Goal: Navigation & Orientation: Find specific page/section

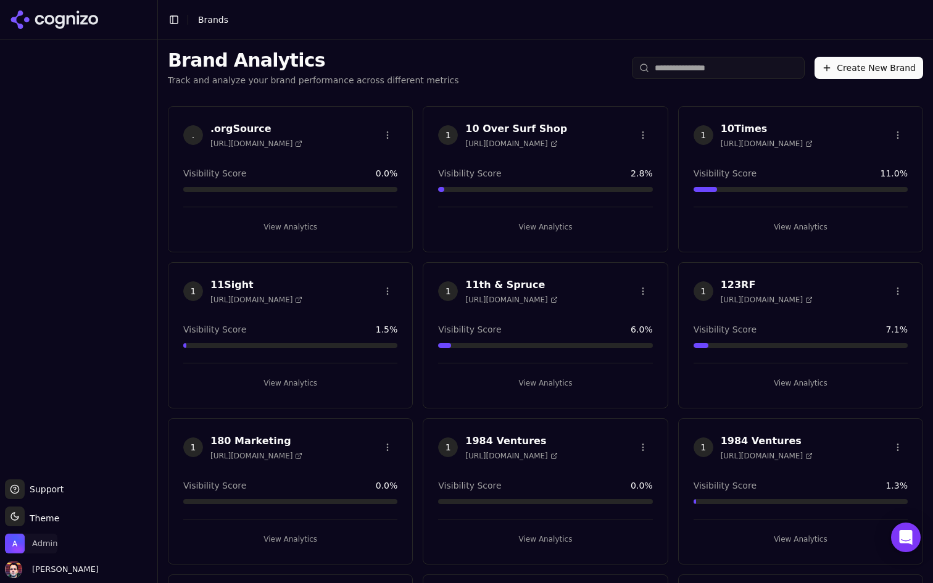
click at [33, 535] on span "Admin" at bounding box center [31, 544] width 52 height 20
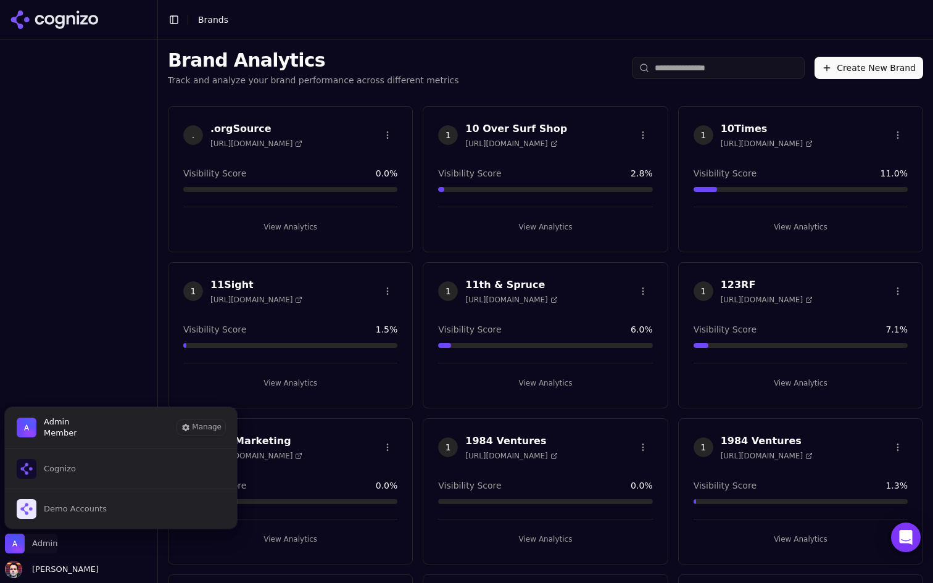
click at [21, 538] on img "Close organization switcher" at bounding box center [15, 544] width 20 height 20
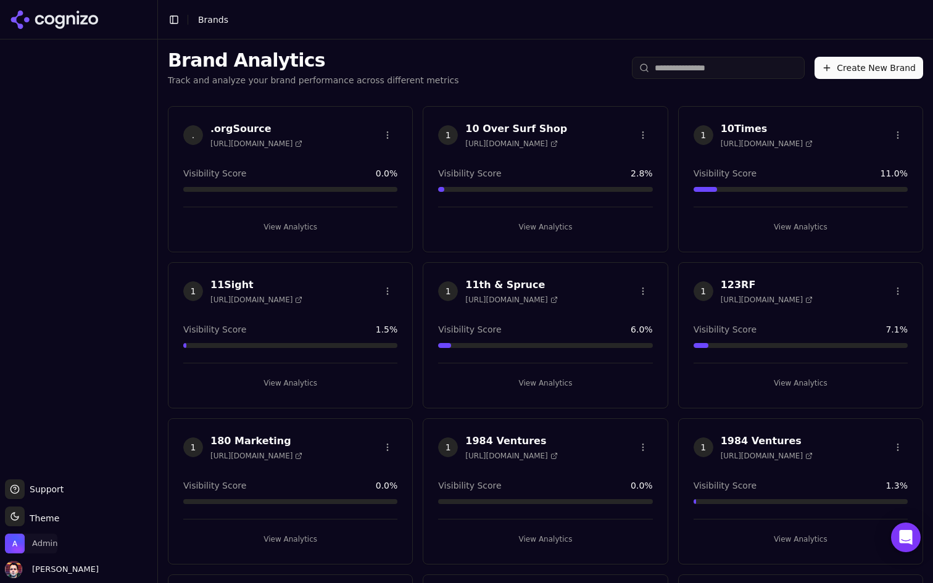
click at [20, 544] on img "Open organization switcher" at bounding box center [15, 544] width 20 height 20
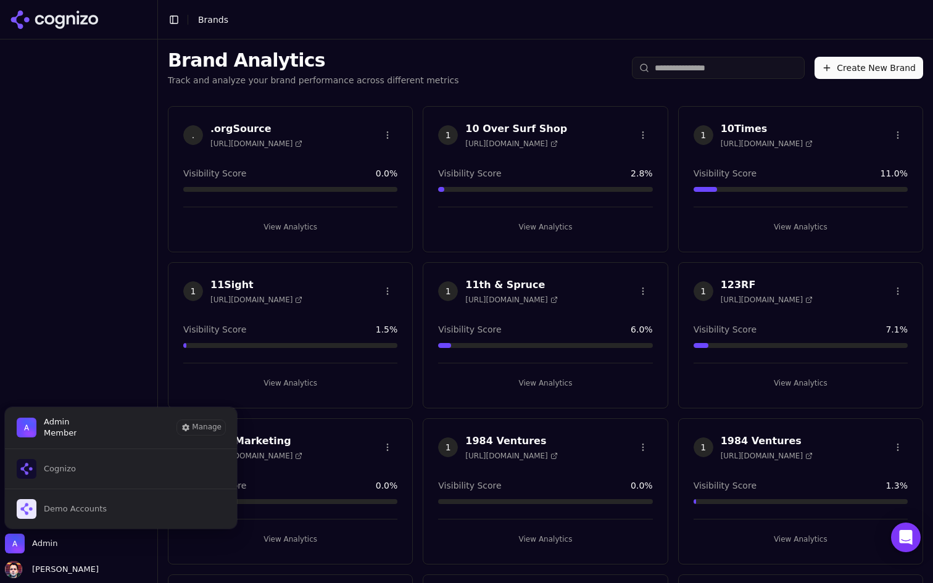
click at [90, 478] on button "Cognizo" at bounding box center [120, 469] width 233 height 40
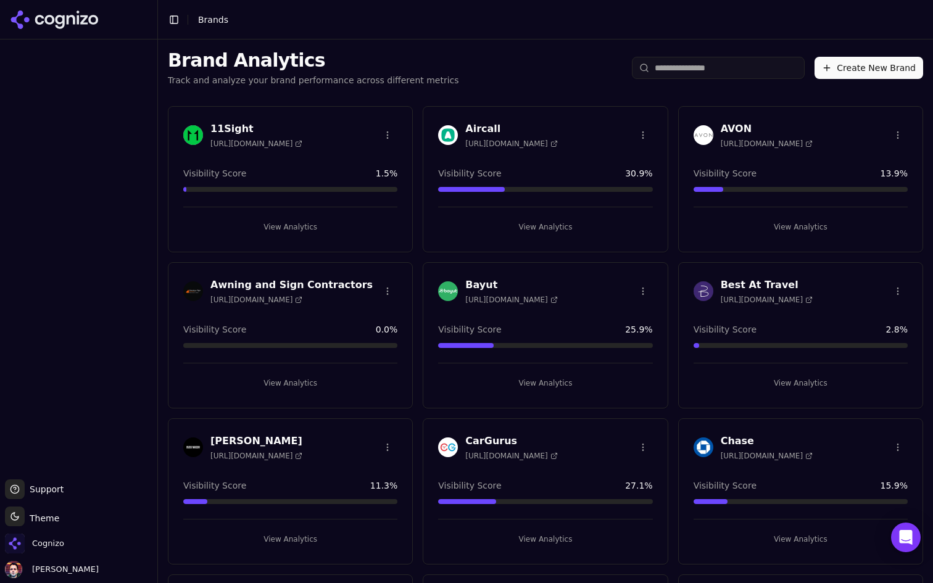
click at [718, 64] on input "search" at bounding box center [718, 68] width 173 height 22
click at [695, 69] on input "search" at bounding box center [718, 68] width 173 height 22
click at [704, 65] on input "search" at bounding box center [718, 68] width 173 height 22
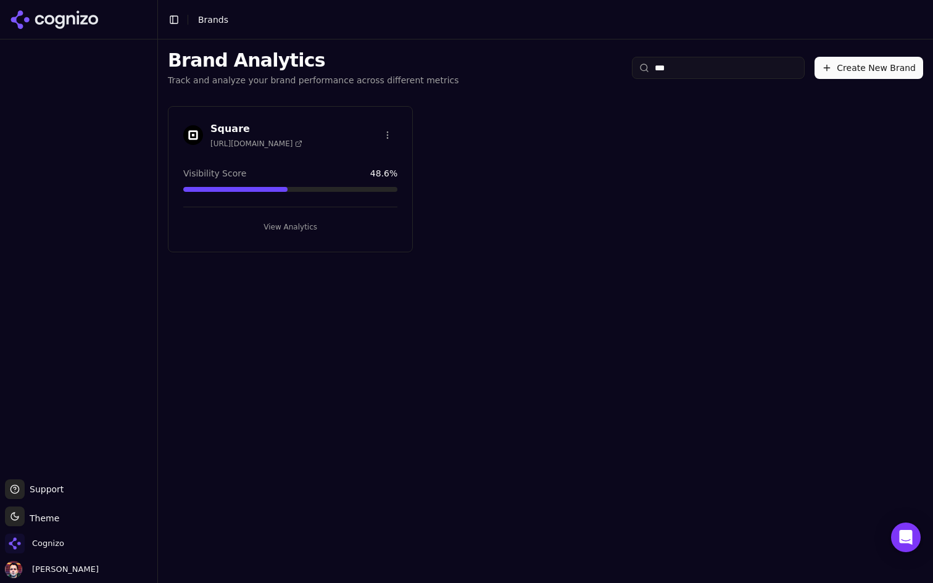
type input "***"
click at [281, 229] on button "View Analytics" at bounding box center [290, 227] width 214 height 20
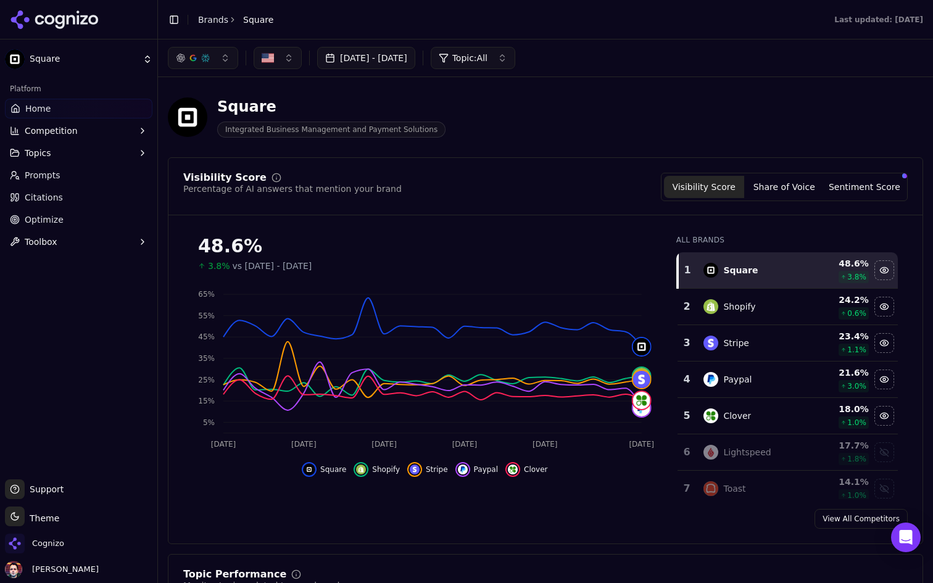
click at [169, 21] on button "Toggle Sidebar" at bounding box center [173, 19] width 17 height 17
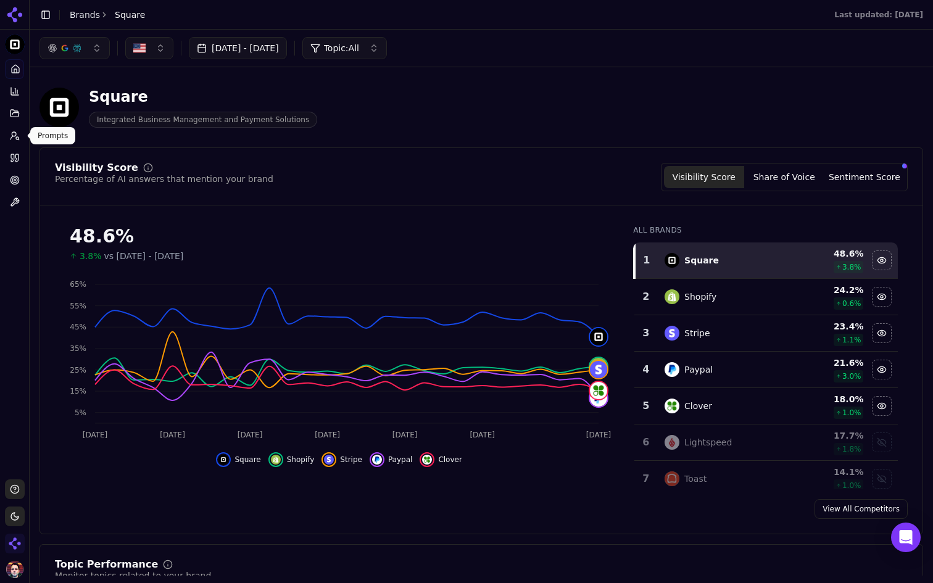
click at [8, 135] on link "Prompts" at bounding box center [14, 136] width 19 height 20
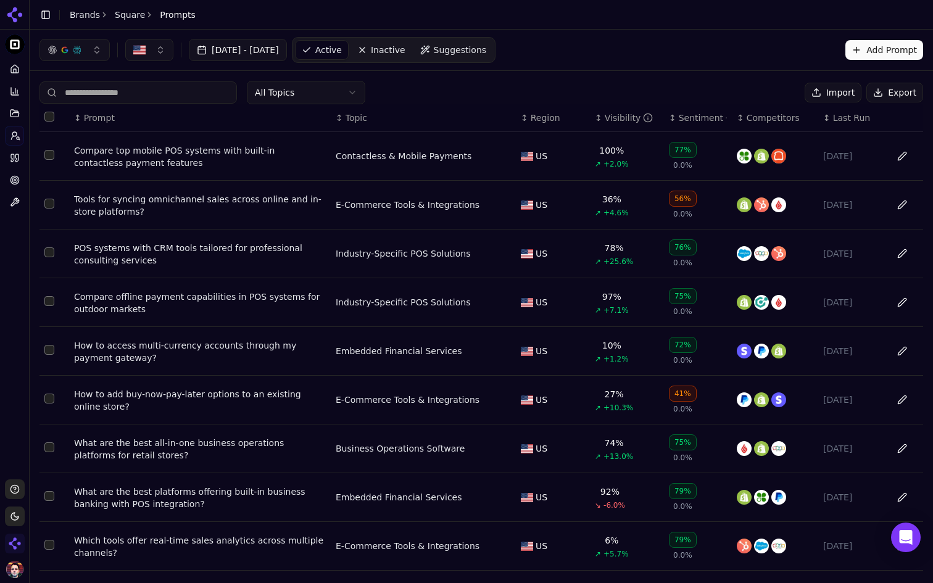
click at [836, 90] on button "Import" at bounding box center [833, 93] width 57 height 20
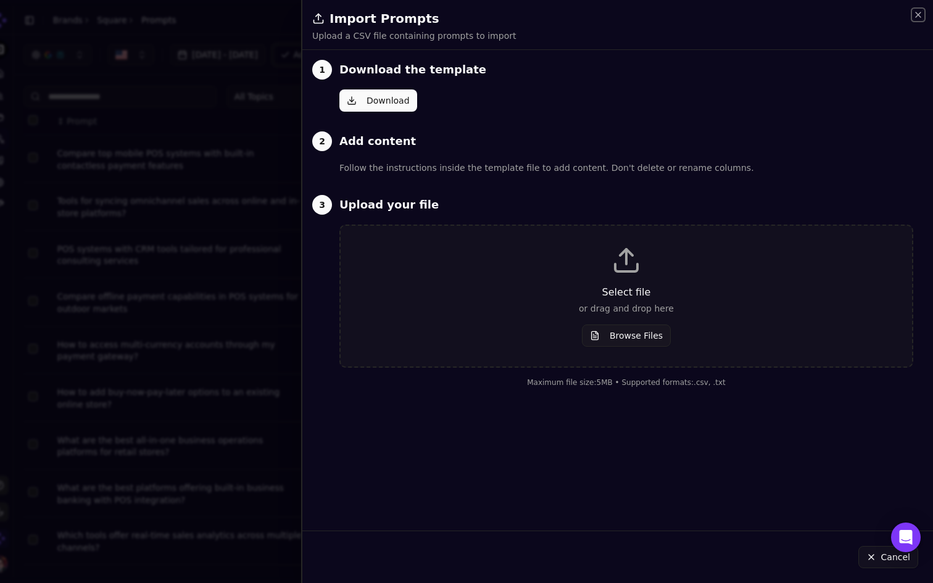
click at [915, 19] on icon "button" at bounding box center [919, 15] width 10 height 10
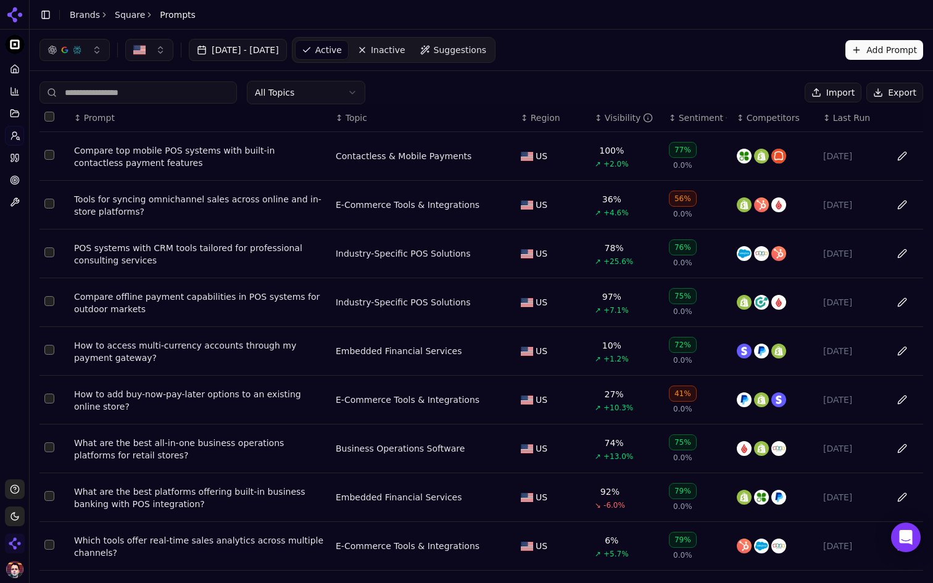
click at [893, 46] on button "Add Prompt" at bounding box center [885, 50] width 78 height 20
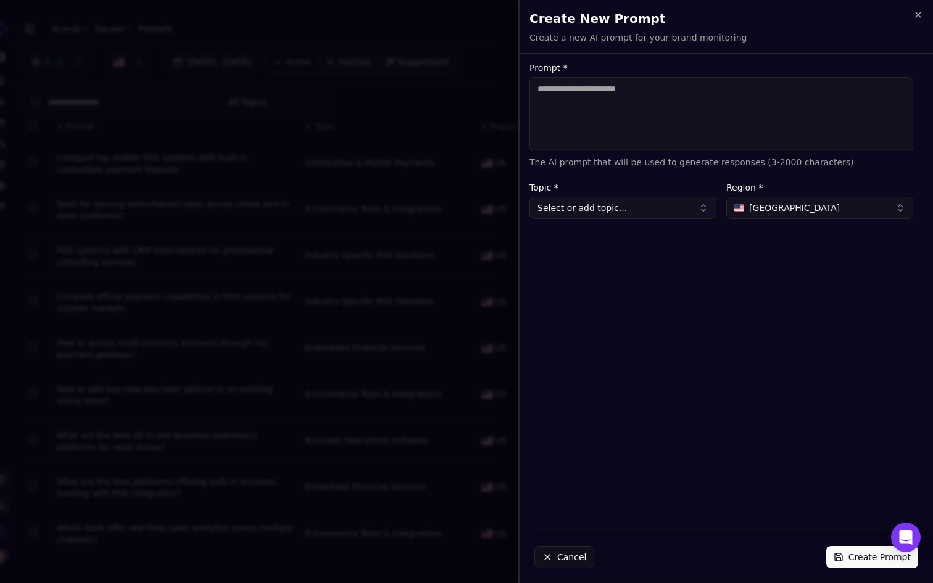
click at [489, 78] on div at bounding box center [466, 291] width 933 height 583
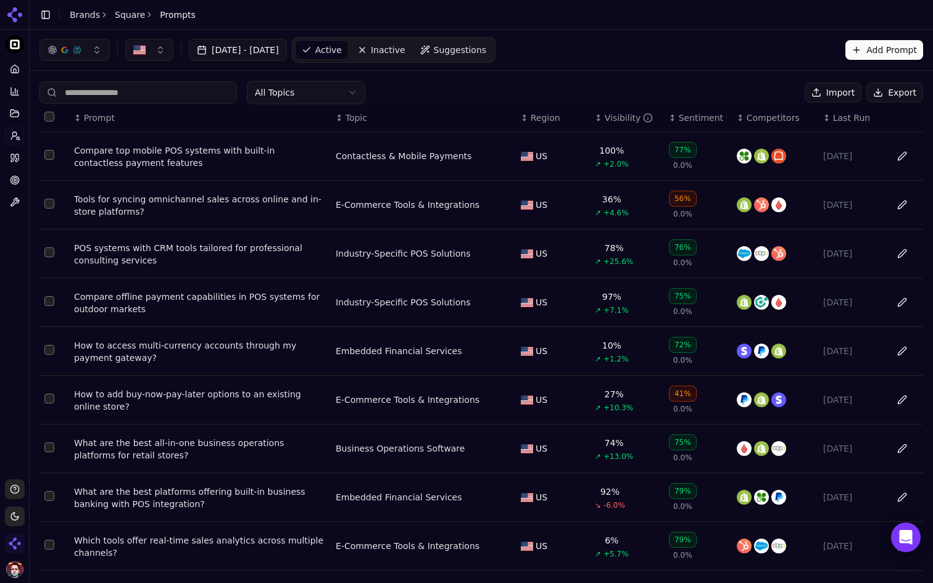
click at [487, 51] on span "Suggestions" at bounding box center [460, 50] width 53 height 12
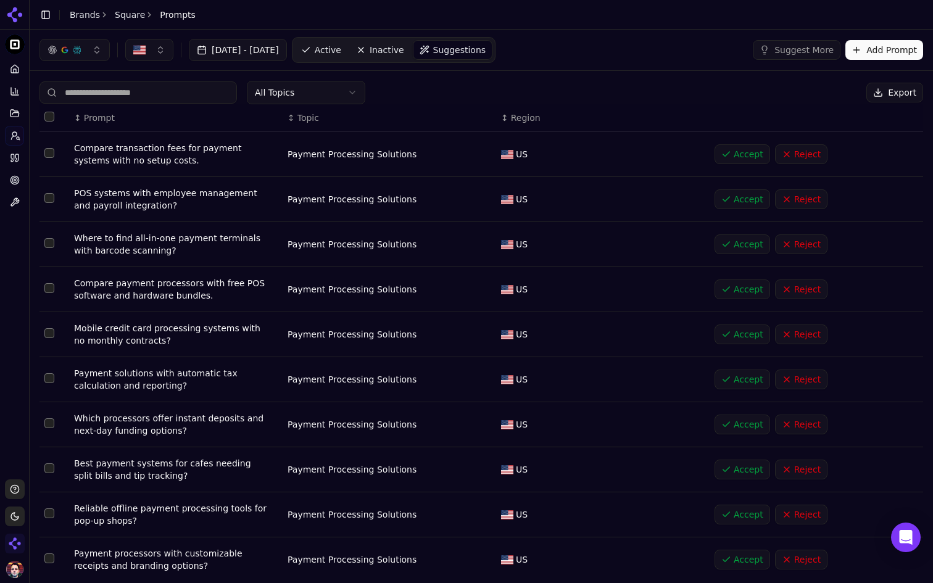
scroll to position [46, 0]
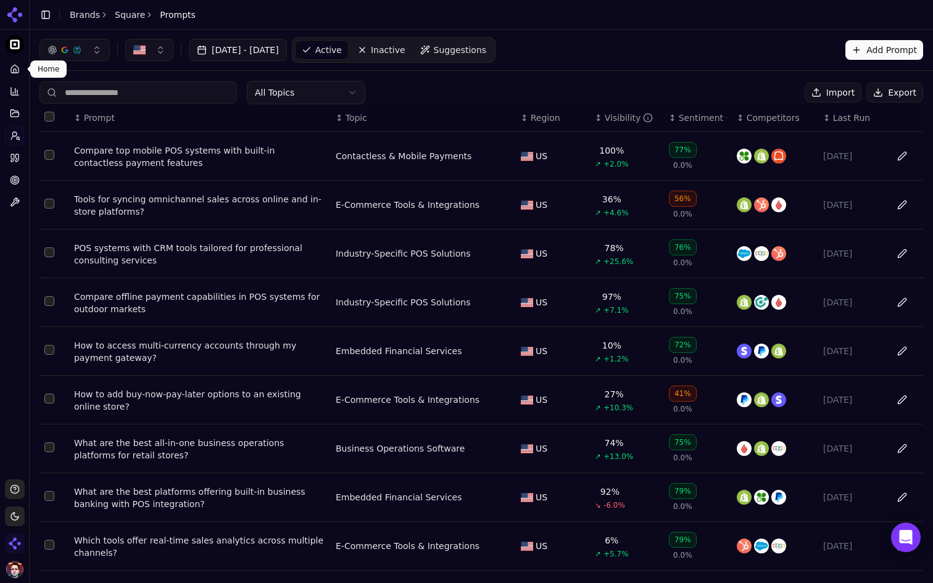
click at [15, 67] on icon at bounding box center [15, 69] width 10 height 10
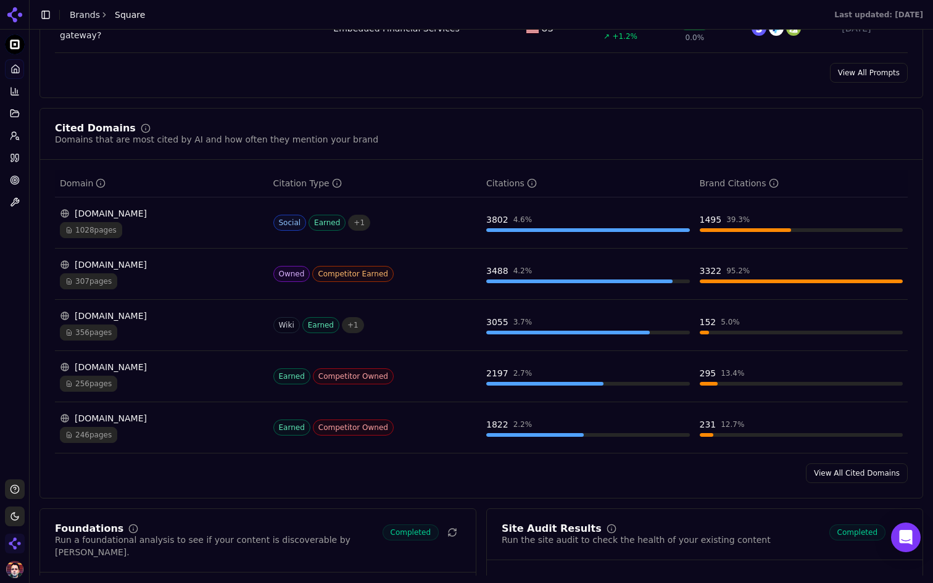
scroll to position [1220, 0]
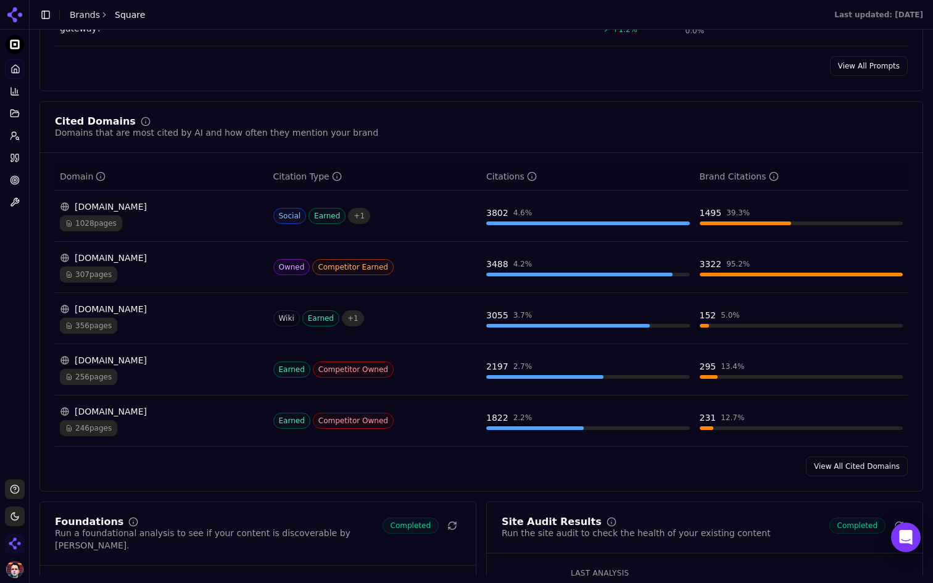
click at [844, 472] on link "View All Cited Domains" at bounding box center [857, 467] width 102 height 20
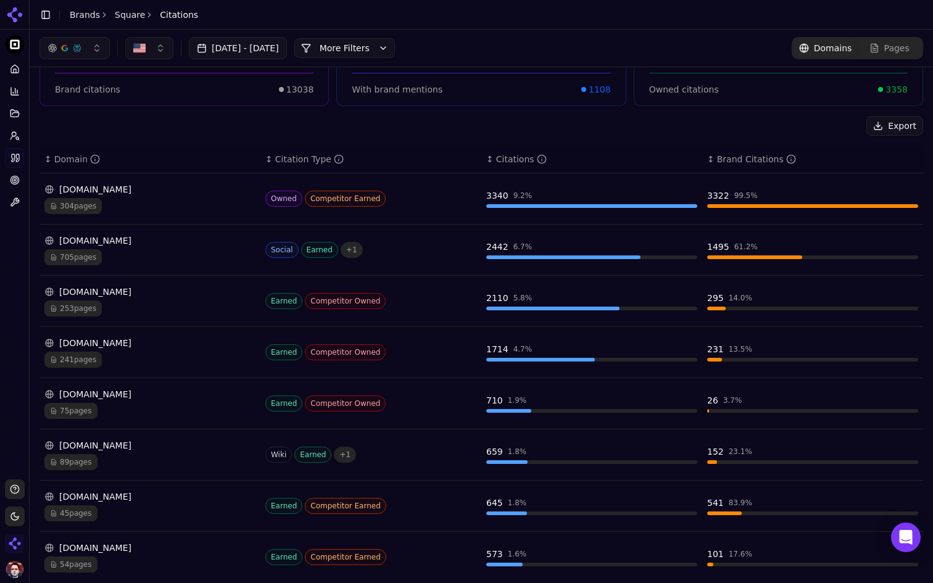
scroll to position [38, 0]
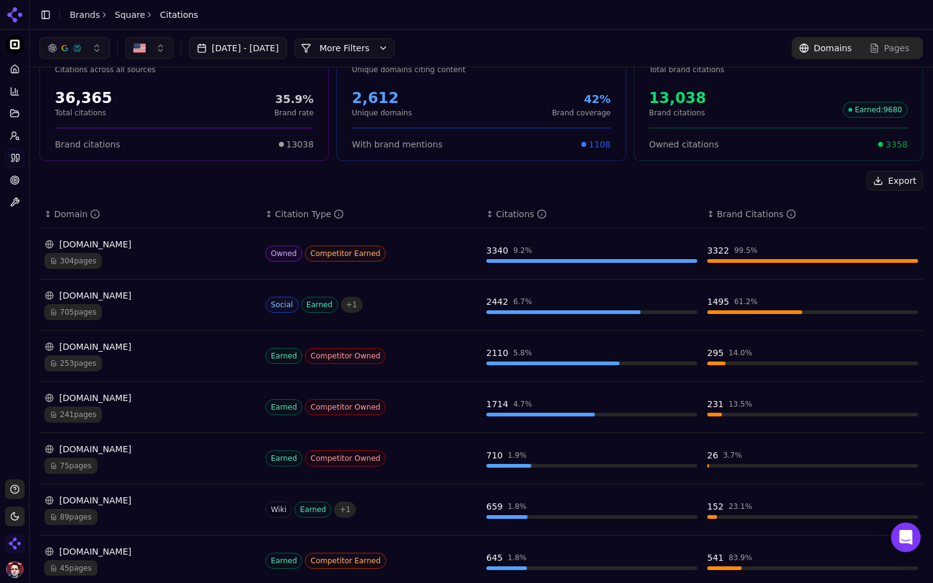
click at [175, 296] on div "reddit.com" at bounding box center [149, 295] width 211 height 12
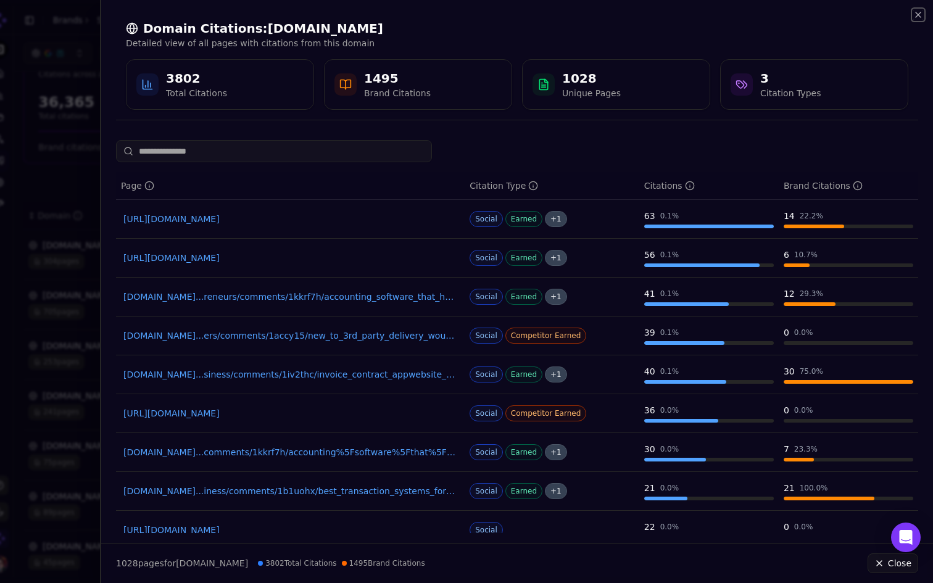
click at [923, 15] on icon "button" at bounding box center [919, 15] width 10 height 10
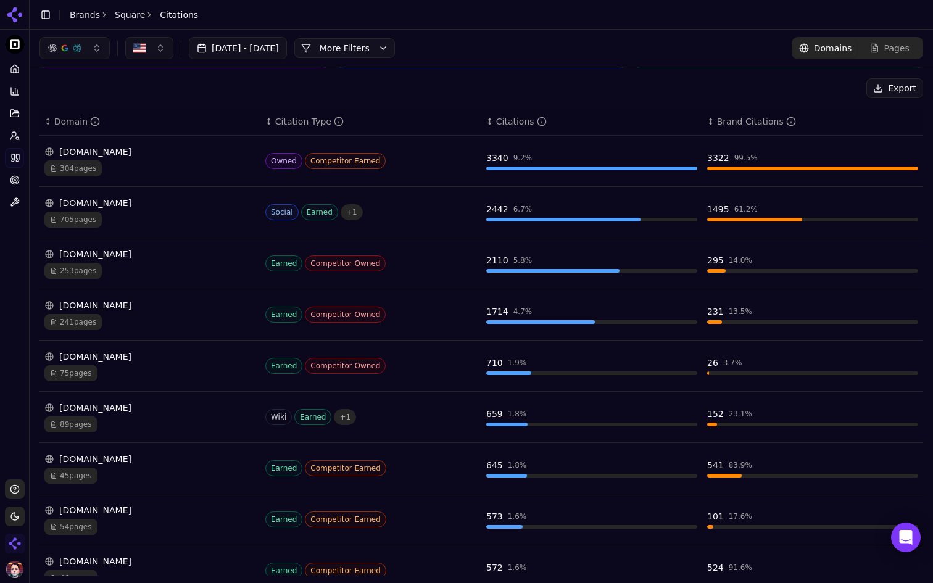
scroll to position [0, 0]
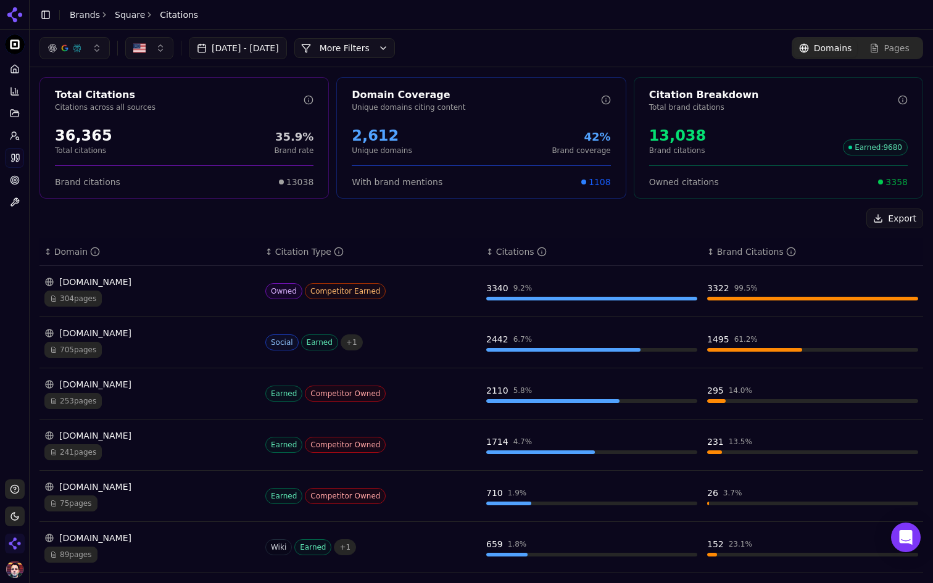
click at [904, 53] on span "Pages" at bounding box center [897, 48] width 25 height 12
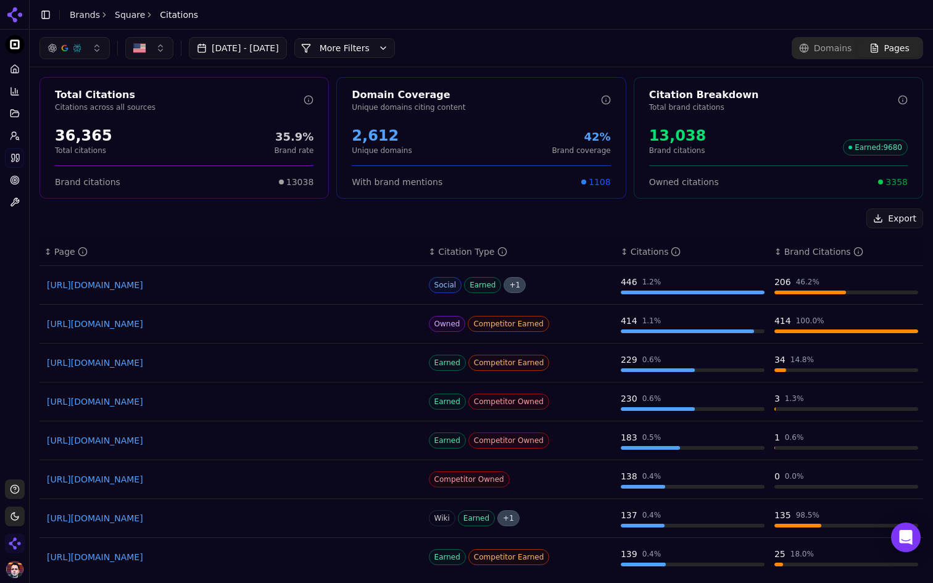
click at [830, 52] on span "Domains" at bounding box center [833, 48] width 38 height 12
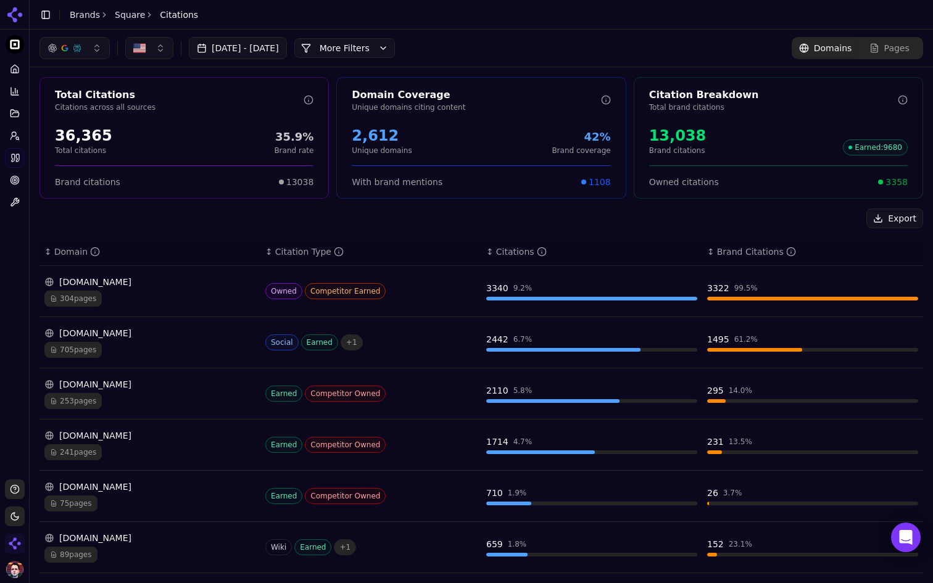
click at [395, 54] on button "More Filters" at bounding box center [344, 48] width 101 height 20
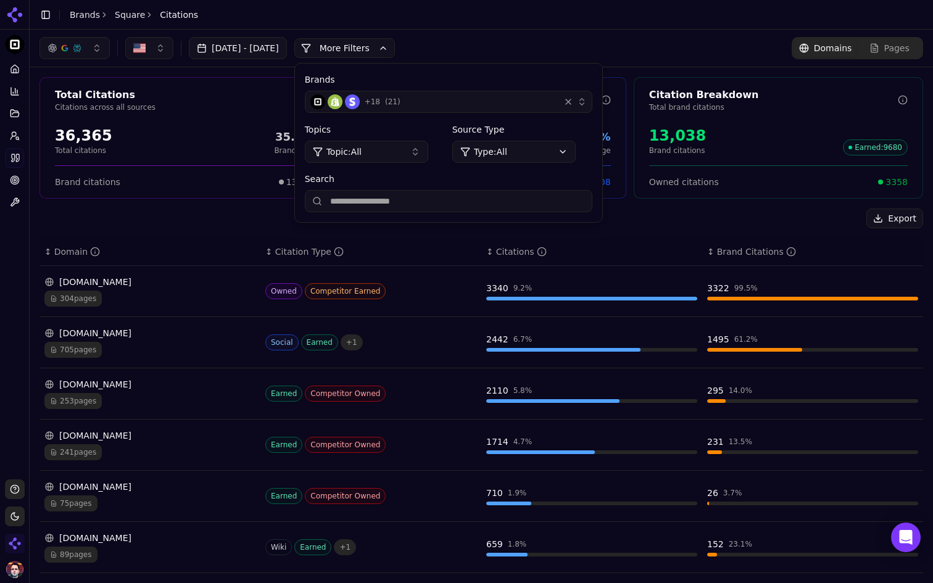
click at [573, 157] on html "Square Platform Home Competition Topics Prompts Citations Optimize Toolbox Supp…" at bounding box center [466, 291] width 933 height 583
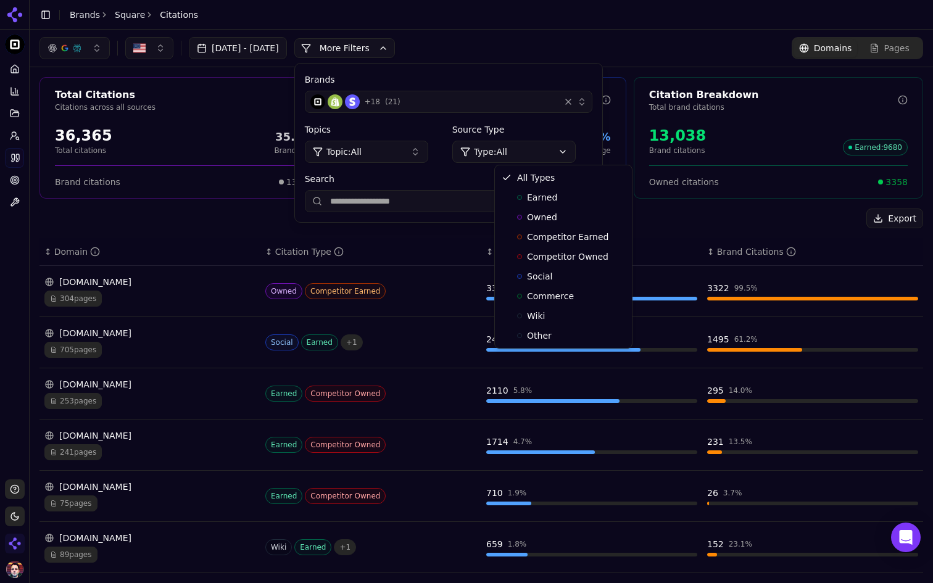
click at [383, 239] on html "Square Platform Home Competition Topics Prompts Citations Optimize Toolbox Supp…" at bounding box center [466, 291] width 933 height 583
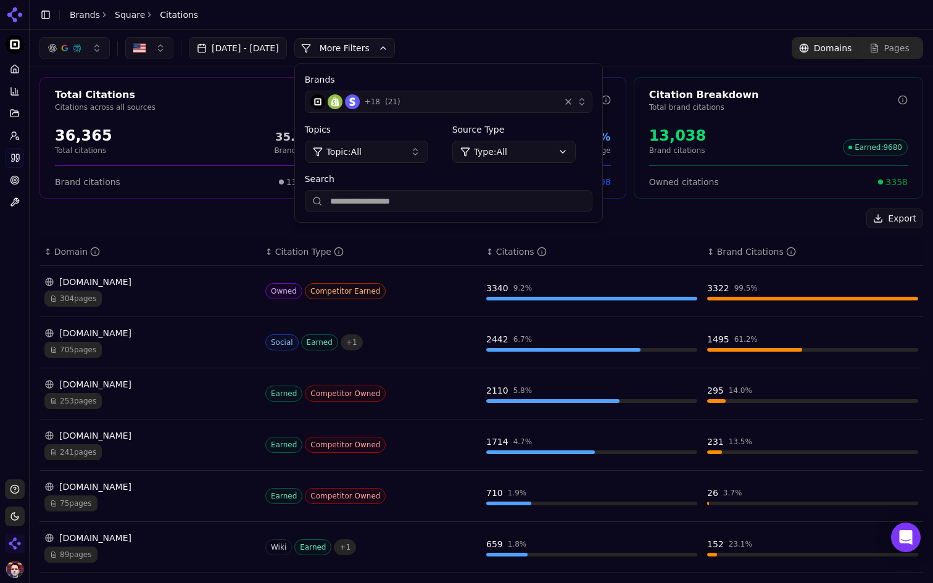
click at [437, 242] on th "↕ Citation Type" at bounding box center [370, 252] width 221 height 28
click at [395, 44] on button "More Filters" at bounding box center [344, 48] width 101 height 20
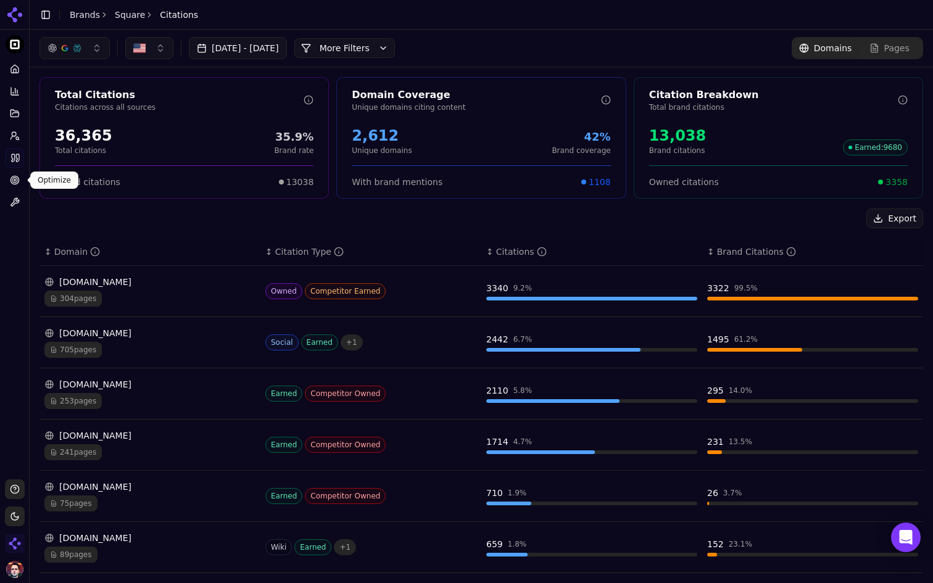
click at [15, 182] on circle at bounding box center [14, 180] width 5 height 5
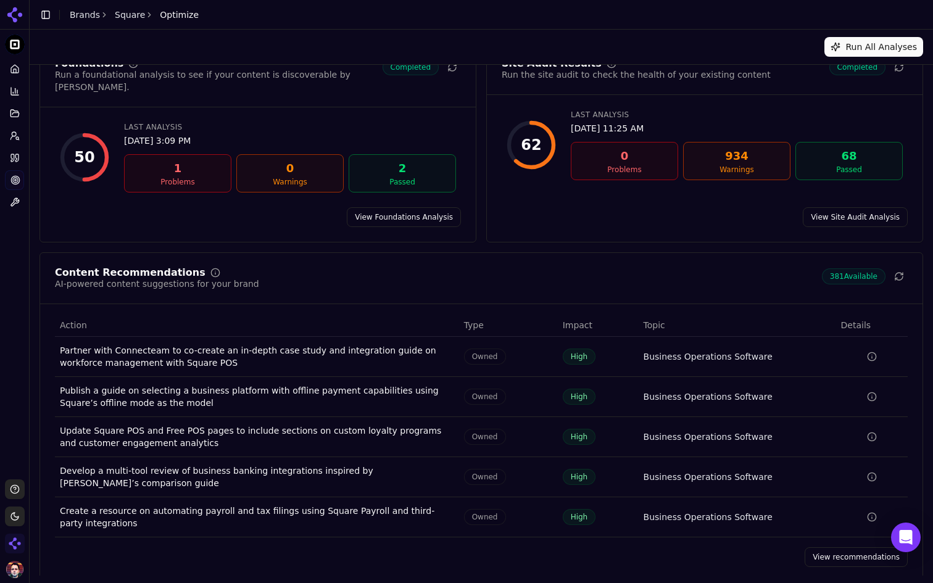
scroll to position [30, 0]
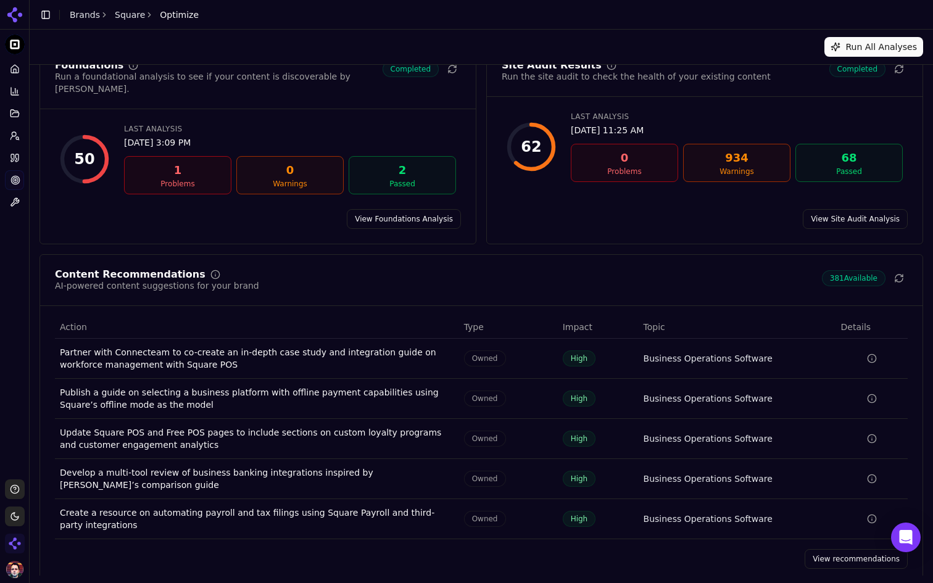
click at [846, 551] on link "View recommendations" at bounding box center [856, 559] width 103 height 20
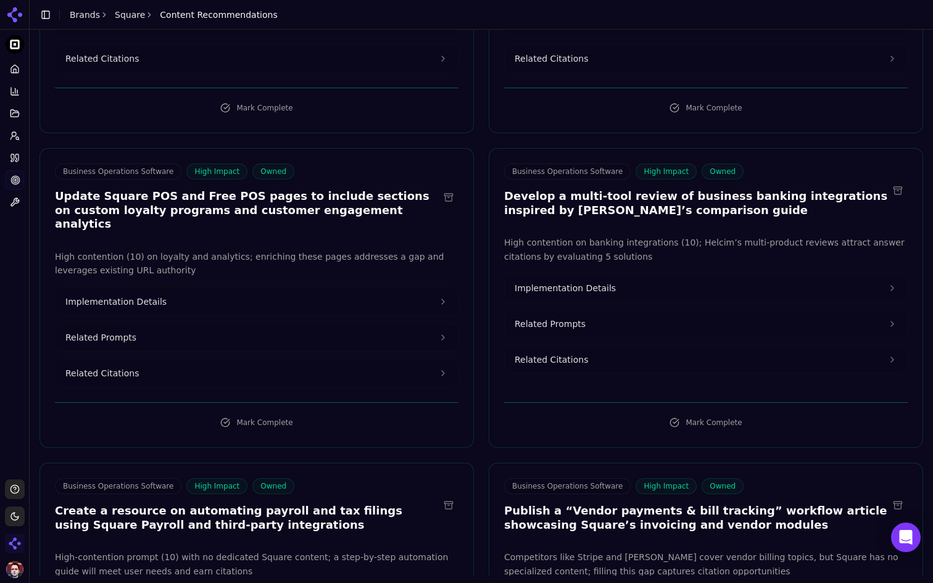
scroll to position [306, 0]
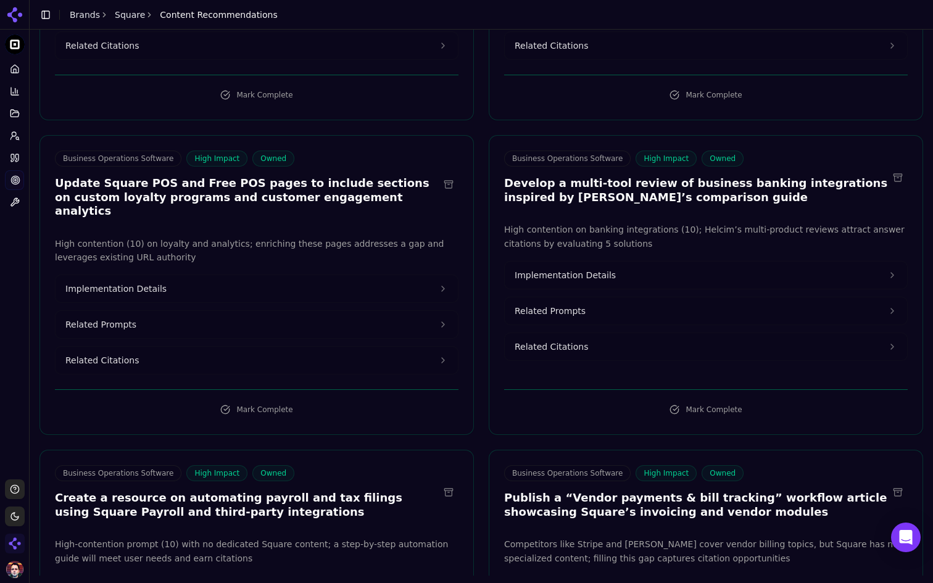
click at [387, 275] on button "Implementation Details" at bounding box center [257, 288] width 402 height 27
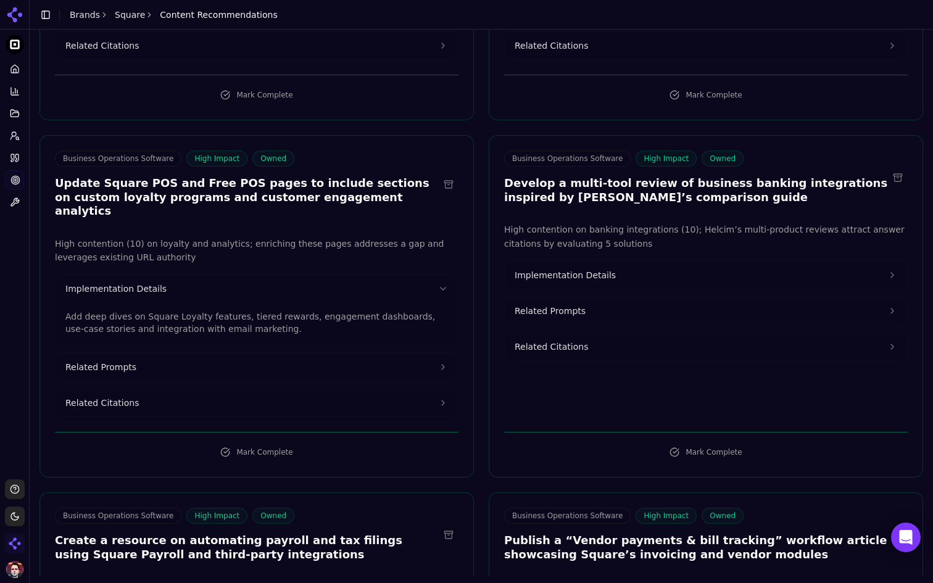
scroll to position [0, 0]
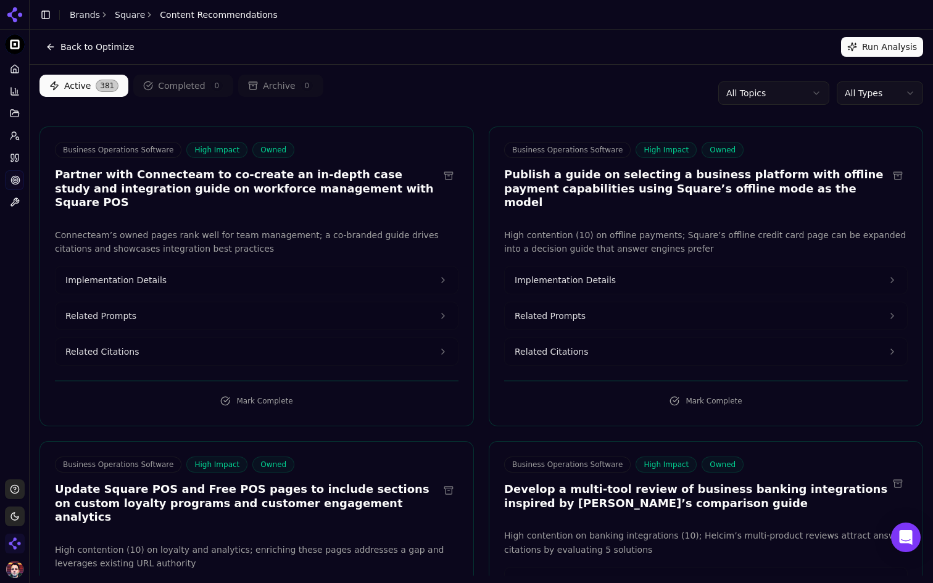
click at [19, 72] on icon at bounding box center [15, 69] width 10 height 10
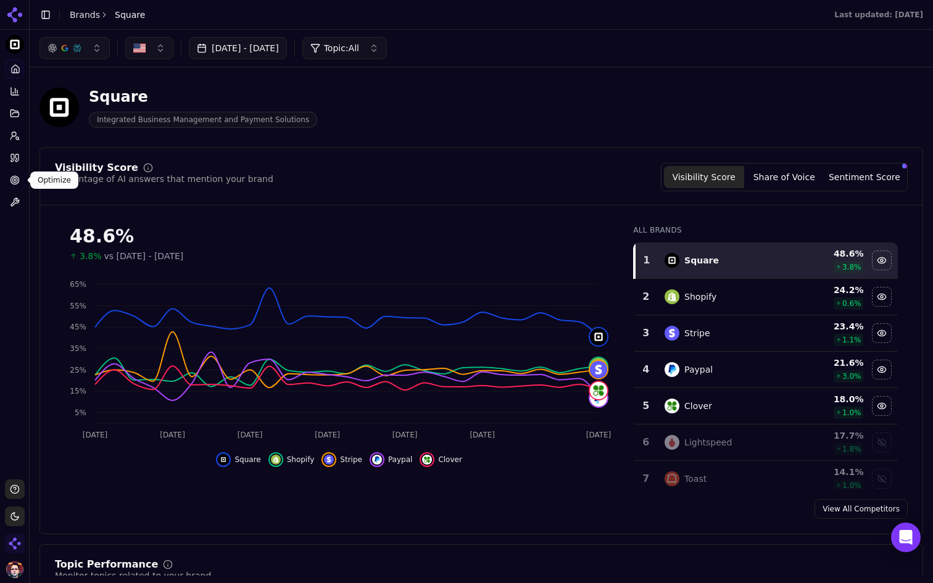
click at [15, 180] on icon at bounding box center [15, 180] width 10 height 10
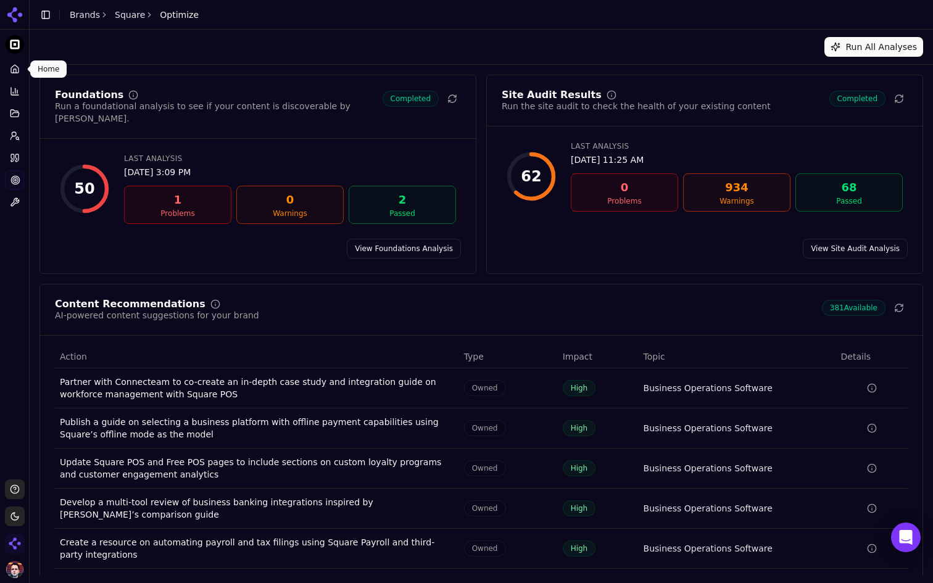
click at [16, 70] on icon at bounding box center [15, 71] width 2 height 4
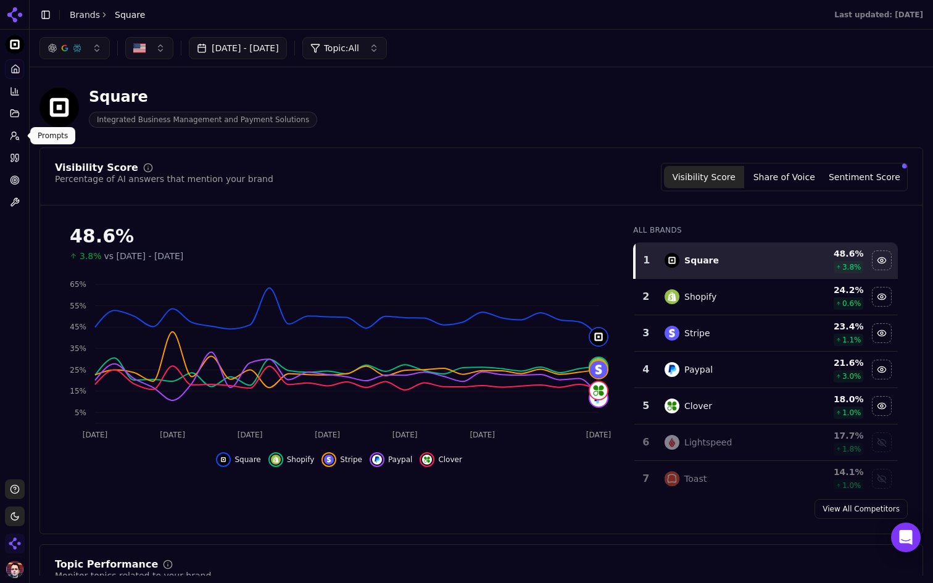
click at [6, 135] on link "Prompts" at bounding box center [14, 136] width 19 height 20
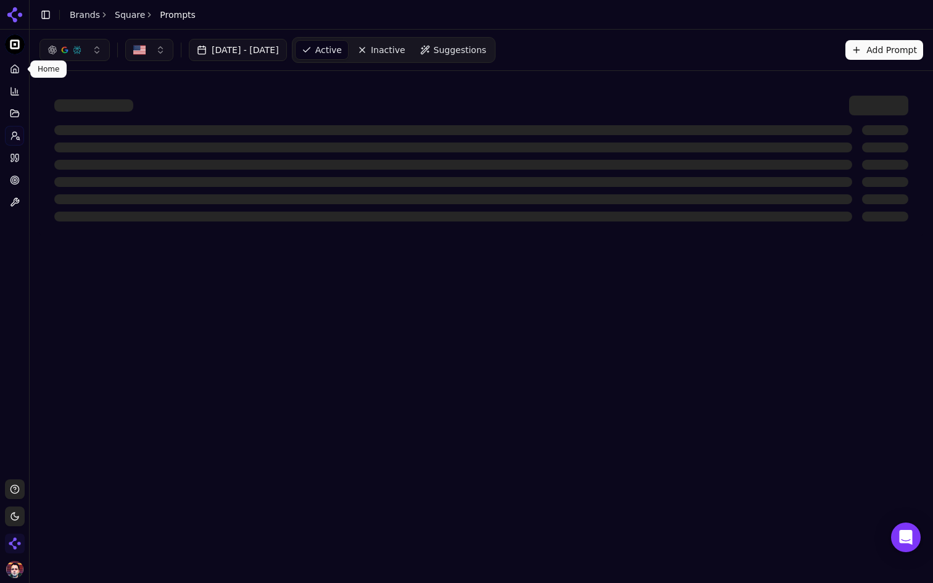
click at [12, 64] on link "Home" at bounding box center [14, 69] width 19 height 20
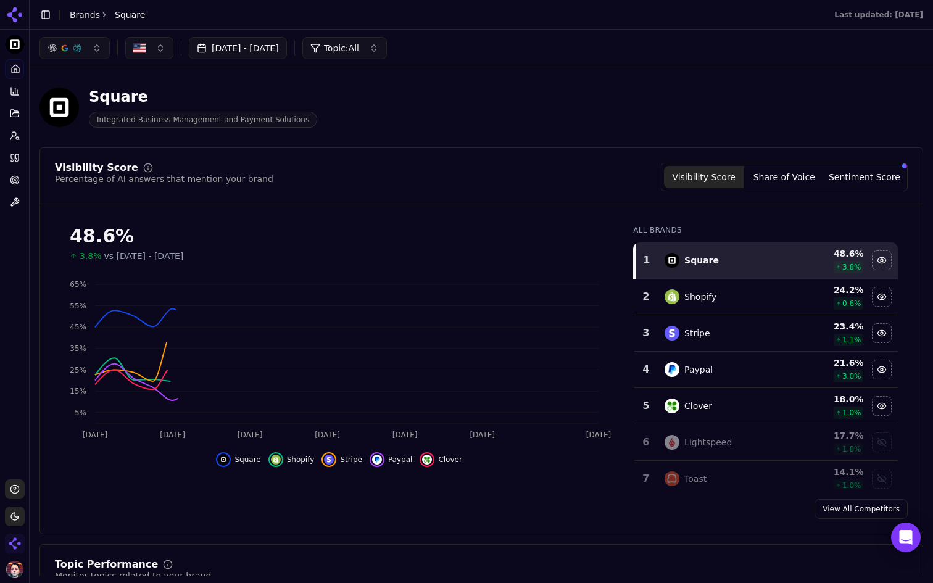
click at [16, 39] on html "Square Platform Home Competition Topics Prompts Citations Optimize Toolbox Supp…" at bounding box center [466, 291] width 933 height 583
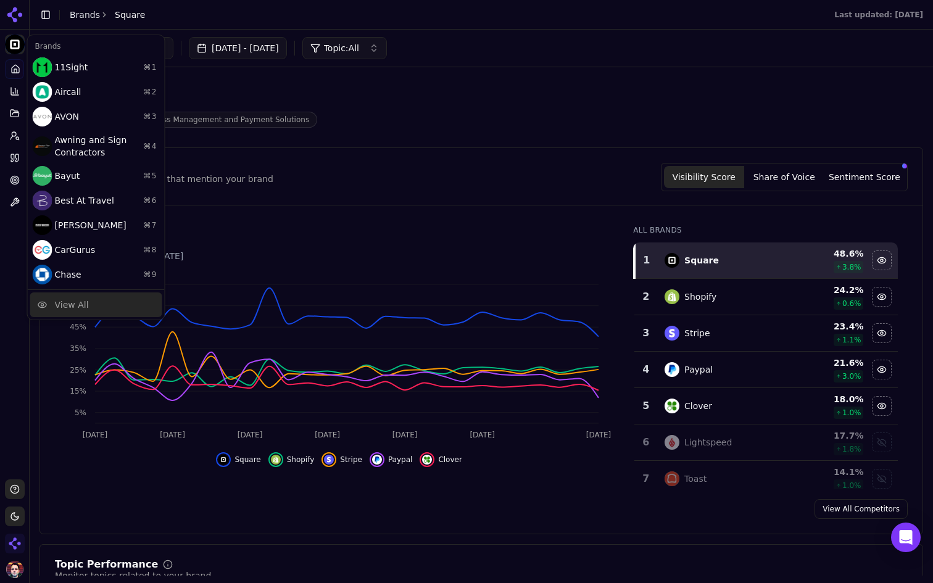
click at [62, 304] on div "View All" at bounding box center [72, 305] width 34 height 12
